Goal: Navigation & Orientation: Understand site structure

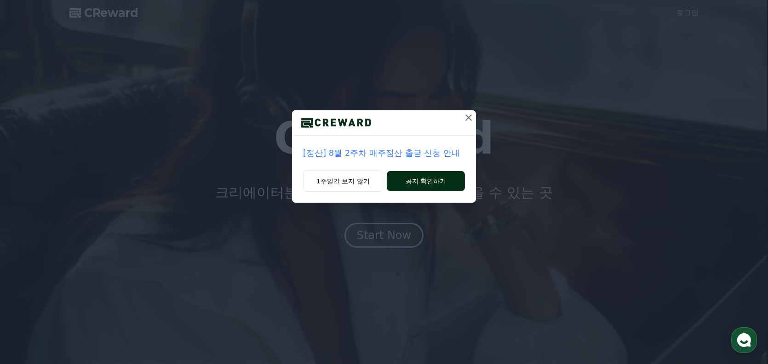
click at [415, 180] on button "공지 확인하기" at bounding box center [426, 181] width 78 height 20
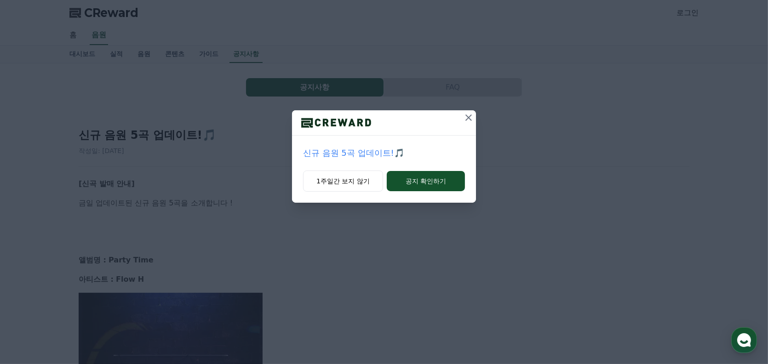
click at [415, 180] on button "공지 확인하기" at bounding box center [426, 181] width 78 height 20
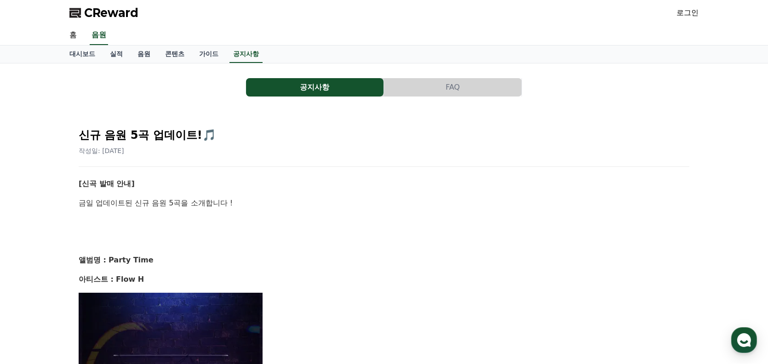
click at [111, 9] on span "CReward" at bounding box center [111, 13] width 54 height 15
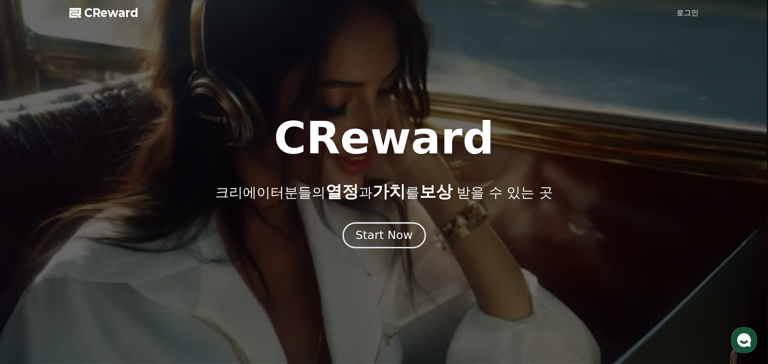
click at [391, 239] on div "Start Now" at bounding box center [384, 236] width 57 height 16
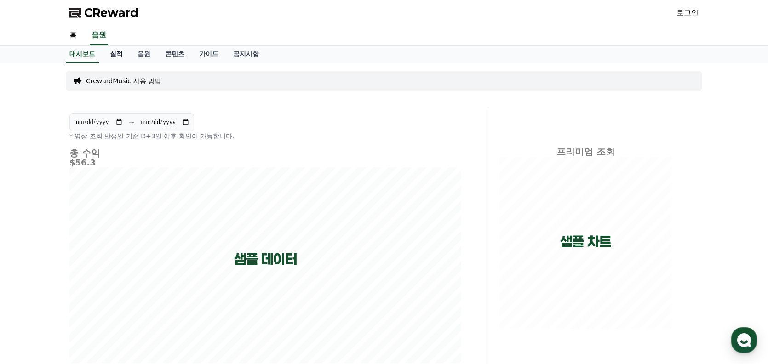
click at [111, 53] on link "실적" at bounding box center [117, 54] width 28 height 17
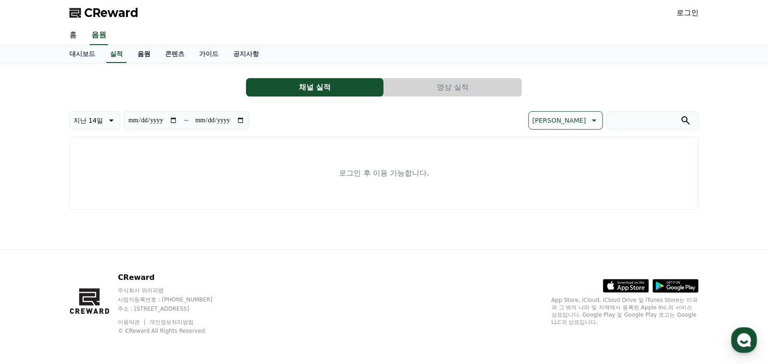
click at [145, 56] on link "음원" at bounding box center [144, 54] width 28 height 17
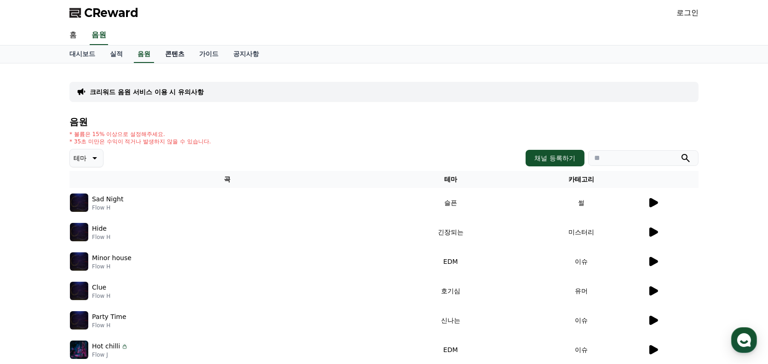
click at [180, 56] on link "콘텐츠" at bounding box center [175, 54] width 34 height 17
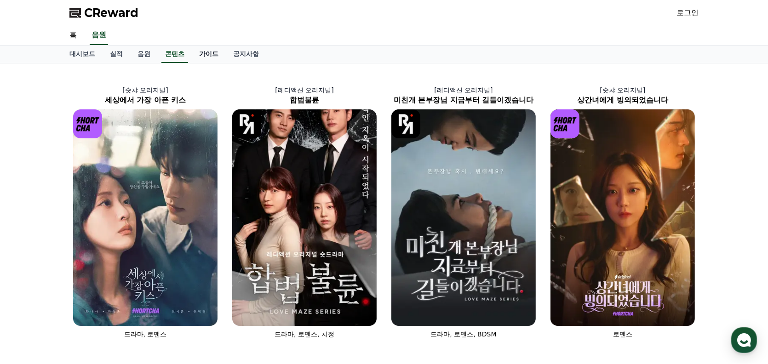
click at [206, 51] on link "가이드" at bounding box center [209, 54] width 34 height 17
